Goal: Find contact information: Find contact information

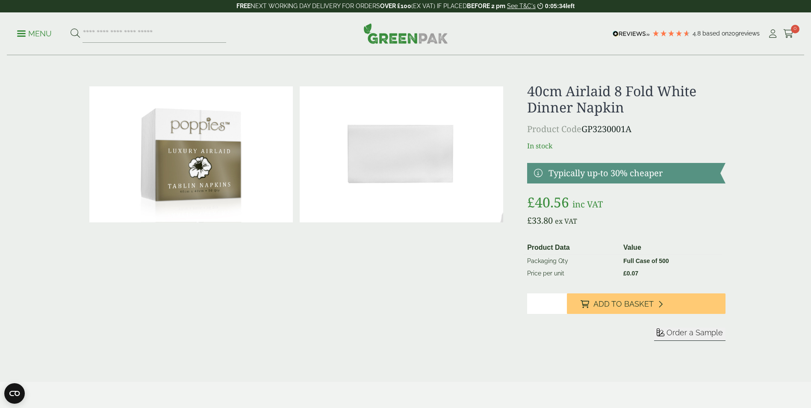
drag, startPoint x: 599, startPoint y: 127, endPoint x: 604, endPoint y: 128, distance: 5.2
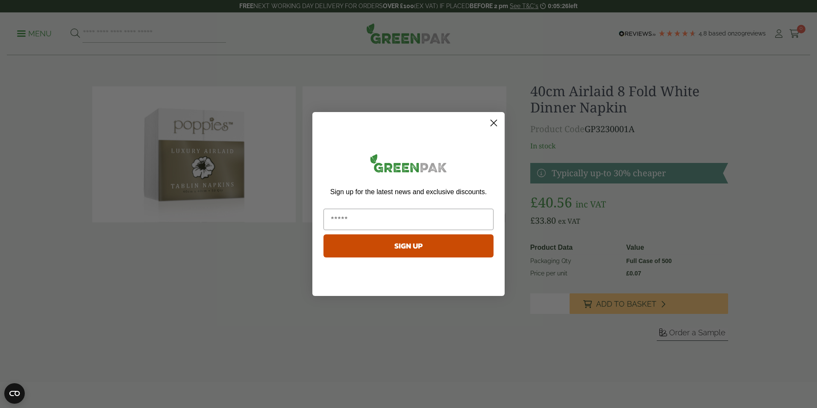
click at [491, 129] on circle "Close dialog" at bounding box center [494, 123] width 14 height 14
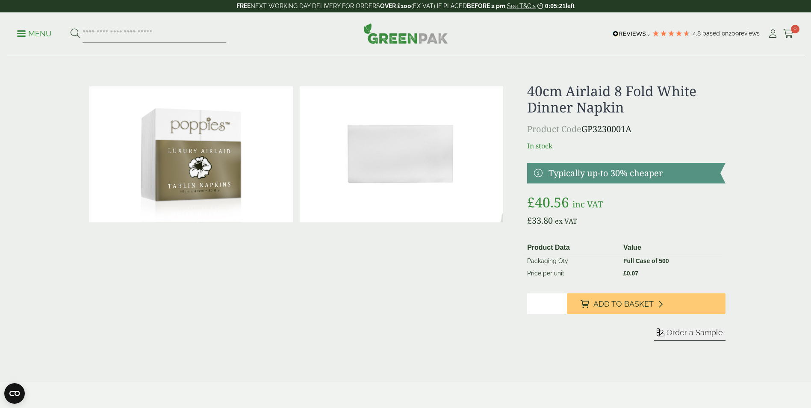
click at [19, 34] on span at bounding box center [21, 33] width 9 height 1
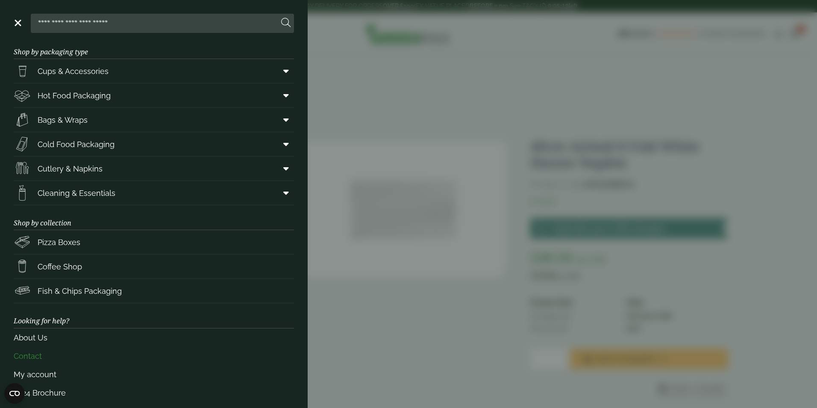
scroll to position [17, 0]
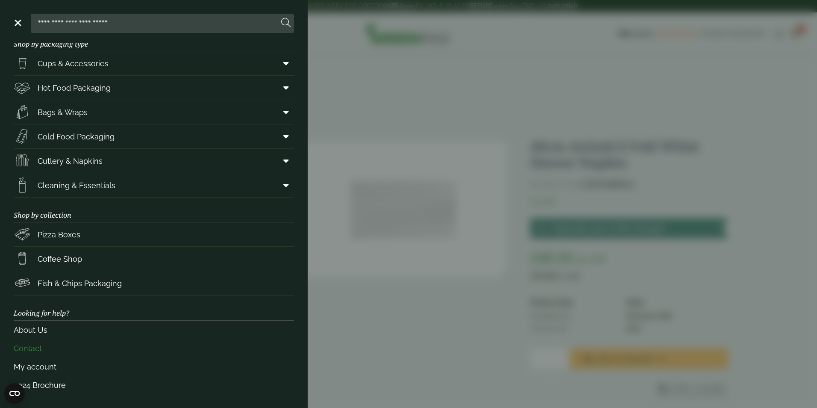
click at [48, 349] on link "Contact" at bounding box center [154, 348] width 280 height 18
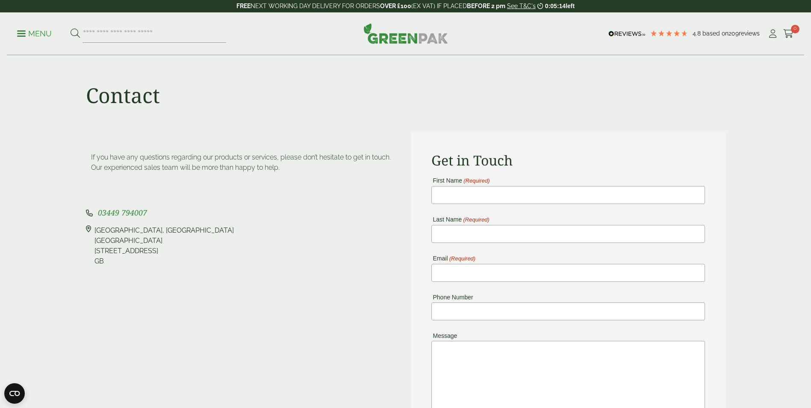
drag, startPoint x: 147, startPoint y: 211, endPoint x: 92, endPoint y: 216, distance: 55.8
click at [92, 216] on p "03449 794007" at bounding box center [243, 213] width 315 height 12
drag, startPoint x: 92, startPoint y: 216, endPoint x: 105, endPoint y: 215, distance: 12.9
copy p "03449 794007"
drag, startPoint x: 122, startPoint y: 268, endPoint x: 94, endPoint y: 232, distance: 46.0
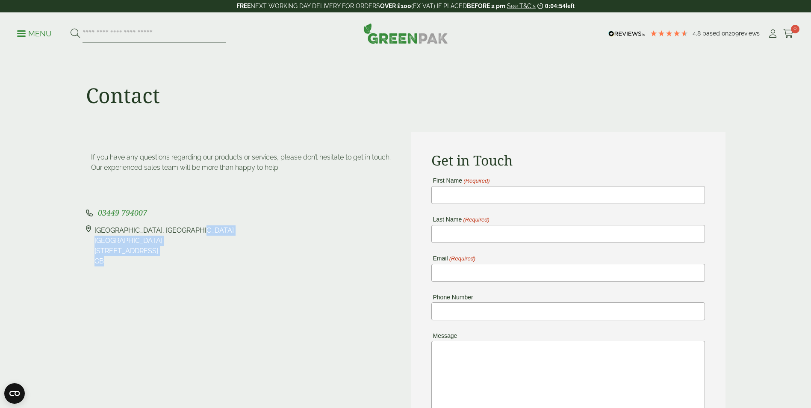
click at [94, 232] on div "If you have any questions regarding our products or services, please don’t hesi…" at bounding box center [243, 327] width 325 height 391
copy div "[STREET_ADDRESS]"
click at [189, 217] on p "03449 794007" at bounding box center [243, 213] width 315 height 12
drag, startPoint x: 155, startPoint y: 230, endPoint x: 85, endPoint y: 221, distance: 70.1
click at [86, 221] on div "03449 794007 [STREET_ADDRESS]" at bounding box center [243, 236] width 315 height 59
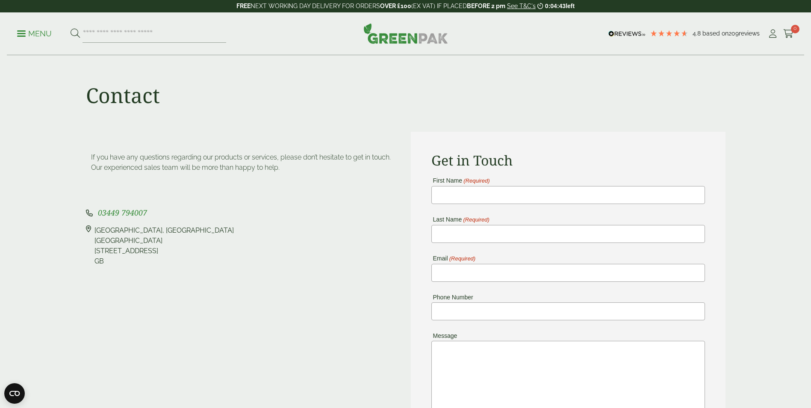
drag, startPoint x: 85, startPoint y: 221, endPoint x: 97, endPoint y: 230, distance: 14.0
click at [106, 228] on div "[STREET_ADDRESS]" at bounding box center [163, 245] width 139 height 41
drag, startPoint x: 91, startPoint y: 229, endPoint x: 97, endPoint y: 229, distance: 5.1
click at [92, 229] on div "[STREET_ADDRESS]" at bounding box center [243, 245] width 315 height 41
drag, startPoint x: 89, startPoint y: 230, endPoint x: 93, endPoint y: 229, distance: 4.4
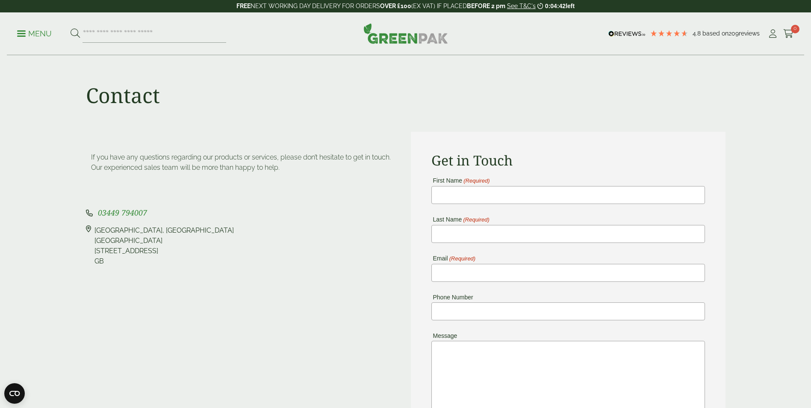
click at [90, 229] on icon at bounding box center [88, 245] width 5 height 41
click at [94, 229] on div "[STREET_ADDRESS]" at bounding box center [243, 245] width 315 height 41
click at [94, 229] on div "[STREET_ADDRESS]" at bounding box center [163, 245] width 139 height 41
drag, startPoint x: 94, startPoint y: 229, endPoint x: 152, endPoint y: 227, distance: 57.7
click at [152, 227] on div "[STREET_ADDRESS]" at bounding box center [163, 245] width 139 height 41
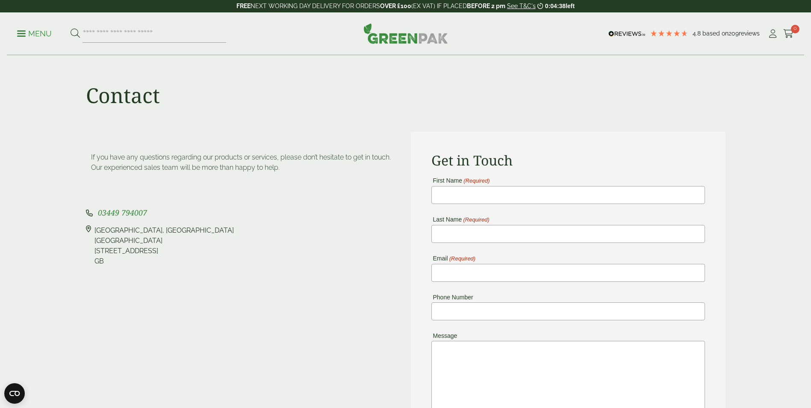
drag, startPoint x: 152, startPoint y: 227, endPoint x: 143, endPoint y: 236, distance: 12.4
drag, startPoint x: 143, startPoint y: 236, endPoint x: 118, endPoint y: 227, distance: 26.5
click at [118, 227] on div "[STREET_ADDRESS]" at bounding box center [163, 245] width 139 height 41
drag, startPoint x: 118, startPoint y: 227, endPoint x: 155, endPoint y: 228, distance: 37.2
click at [153, 227] on div "[STREET_ADDRESS]" at bounding box center [163, 245] width 139 height 41
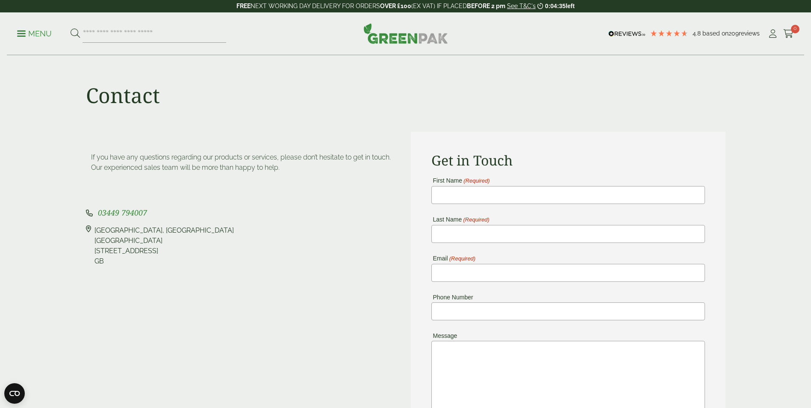
drag, startPoint x: 154, startPoint y: 229, endPoint x: 95, endPoint y: 228, distance: 59.0
click at [95, 228] on div "[STREET_ADDRESS]" at bounding box center [163, 245] width 139 height 41
copy div "[GEOGRAPHIC_DATA]"
drag, startPoint x: 203, startPoint y: 230, endPoint x: 159, endPoint y: 228, distance: 43.2
click at [159, 228] on div "[STREET_ADDRESS]" at bounding box center [243, 245] width 315 height 41
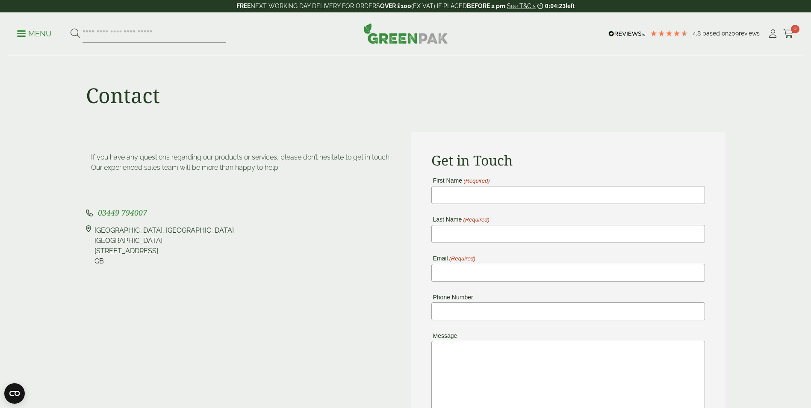
copy div "[GEOGRAPHIC_DATA]"
click at [113, 251] on div "[STREET_ADDRESS]" at bounding box center [163, 245] width 139 height 41
drag, startPoint x: 122, startPoint y: 251, endPoint x: 177, endPoint y: 253, distance: 55.6
click at [177, 253] on div "[STREET_ADDRESS]" at bounding box center [163, 245] width 139 height 41
drag, startPoint x: 177, startPoint y: 253, endPoint x: 147, endPoint y: 248, distance: 31.1
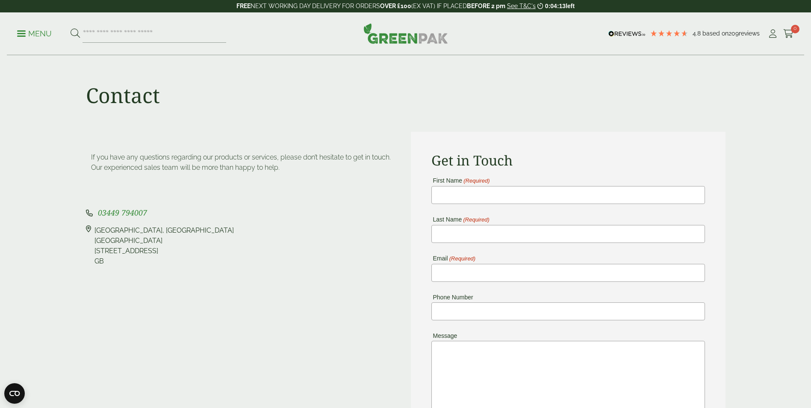
click at [146, 248] on div "[STREET_ADDRESS]" at bounding box center [163, 245] width 139 height 41
drag, startPoint x: 155, startPoint y: 249, endPoint x: 119, endPoint y: 250, distance: 36.3
click at [119, 250] on div "[STREET_ADDRESS]" at bounding box center [163, 245] width 139 height 41
copy div "YO19 6PW"
drag, startPoint x: 166, startPoint y: 213, endPoint x: 97, endPoint y: 213, distance: 68.8
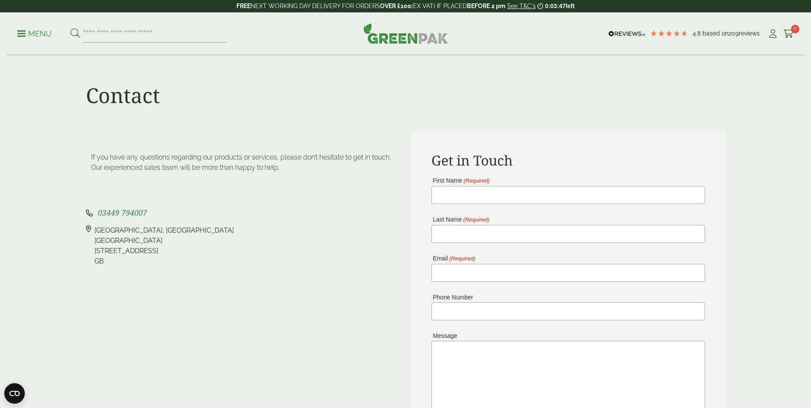
click at [97, 213] on p "03449 794007" at bounding box center [243, 213] width 315 height 12
copy span "03449 794007"
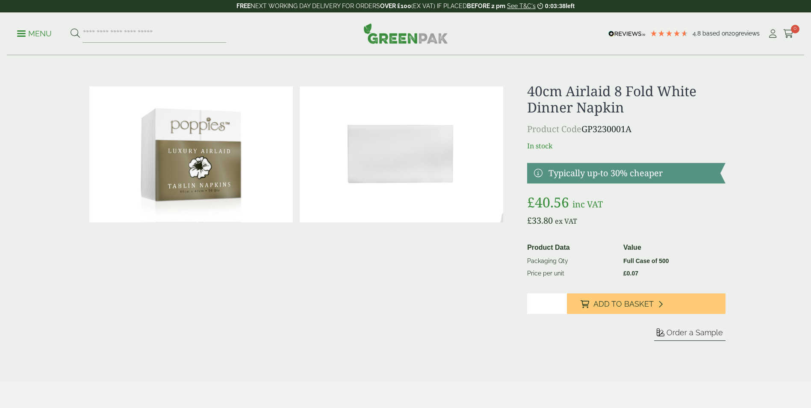
drag, startPoint x: 650, startPoint y: 130, endPoint x: 586, endPoint y: 127, distance: 64.2
click at [586, 127] on p "Product Code GP3230001A" at bounding box center [626, 129] width 198 height 13
drag, startPoint x: 586, startPoint y: 127, endPoint x: 594, endPoint y: 127, distance: 8.1
copy p "GP3230001A"
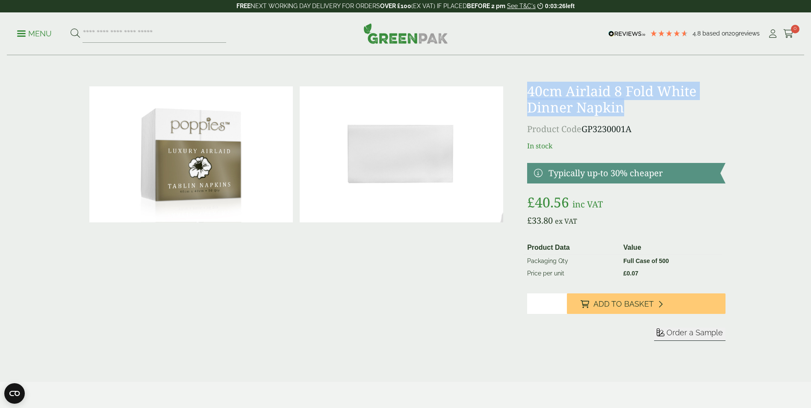
drag, startPoint x: 527, startPoint y: 90, endPoint x: 635, endPoint y: 109, distance: 109.8
click at [635, 109] on h1 "40cm Airlaid 8 Fold White Dinner Napkin" at bounding box center [626, 99] width 198 height 33
drag, startPoint x: 635, startPoint y: 109, endPoint x: 605, endPoint y: 103, distance: 30.5
copy h1 "40cm Airlaid 8 Fold White Dinner Napkin"
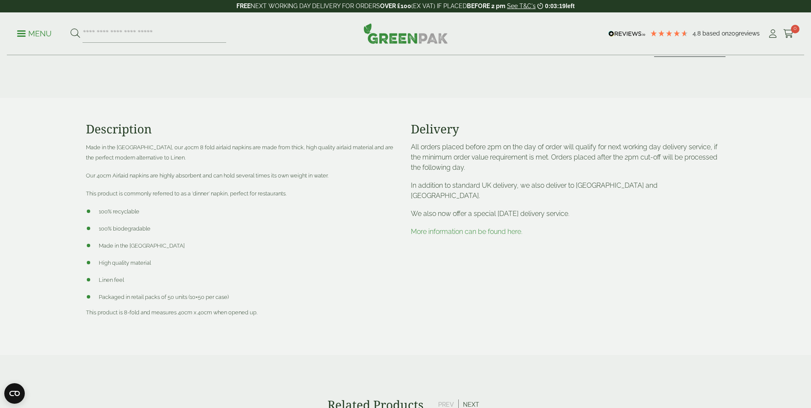
scroll to position [299, 0]
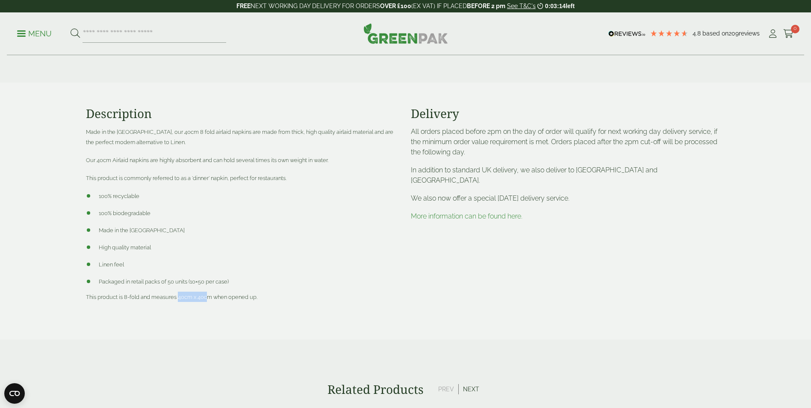
drag, startPoint x: 209, startPoint y: 296, endPoint x: 178, endPoint y: 296, distance: 31.2
click at [178, 296] on span "This product is 8-fold and measures 40cm x 40cm when opened up." at bounding box center [171, 297] width 171 height 6
drag, startPoint x: 178, startPoint y: 296, endPoint x: 183, endPoint y: 297, distance: 5.0
copy span "40cm x 40c"
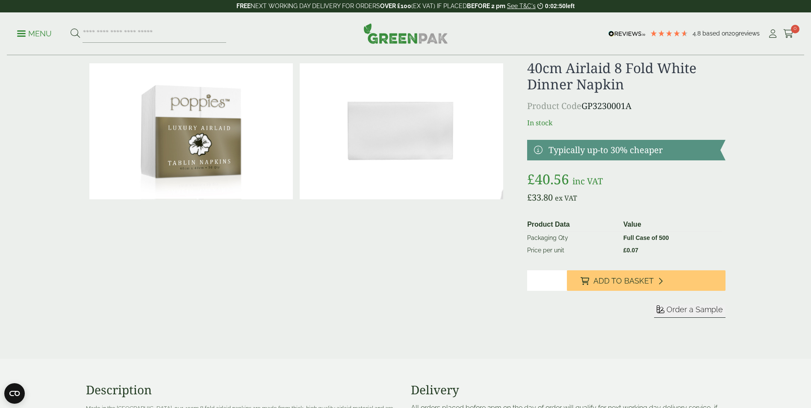
scroll to position [0, 0]
